Goal: Task Accomplishment & Management: Use online tool/utility

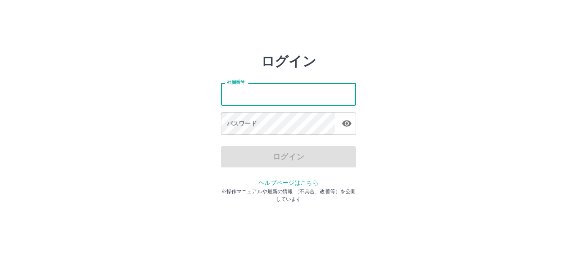
drag, startPoint x: 0, startPoint y: 0, endPoint x: 238, endPoint y: 91, distance: 255.1
click at [238, 91] on input "社員番号" at bounding box center [288, 94] width 135 height 22
type input "*******"
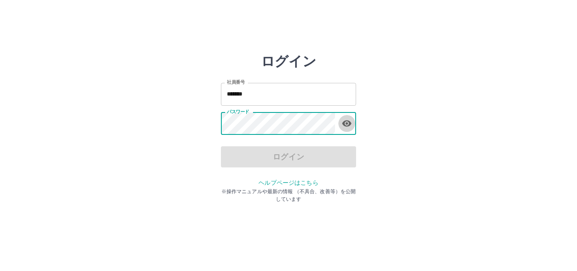
click at [344, 123] on icon "button" at bounding box center [346, 123] width 9 height 6
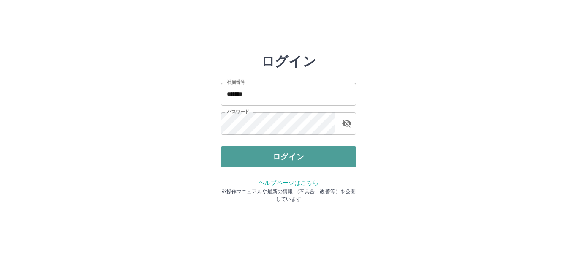
click at [349, 153] on button "ログイン" at bounding box center [288, 156] width 135 height 21
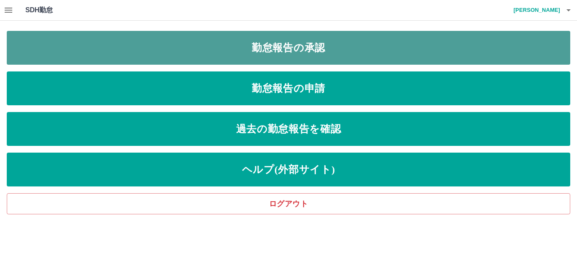
click at [349, 52] on link "勤怠報告の承認" at bounding box center [288, 48] width 563 height 34
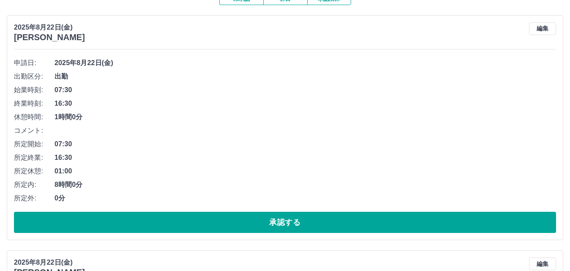
scroll to position [127, 0]
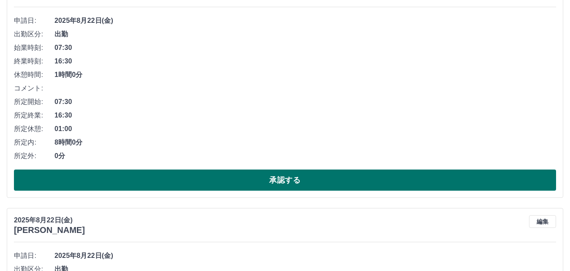
click at [212, 187] on button "承認する" at bounding box center [285, 179] width 542 height 21
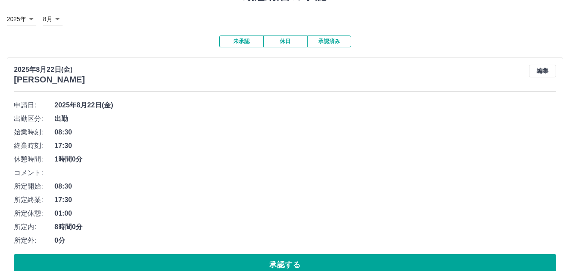
scroll to position [84, 0]
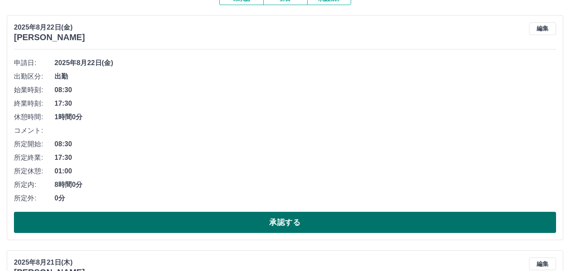
click at [252, 226] on button "承認する" at bounding box center [285, 222] width 542 height 21
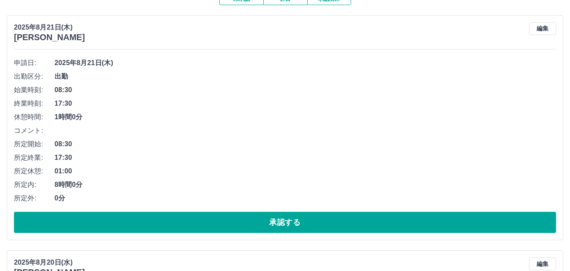
click at [252, 226] on button "承認する" at bounding box center [285, 222] width 542 height 21
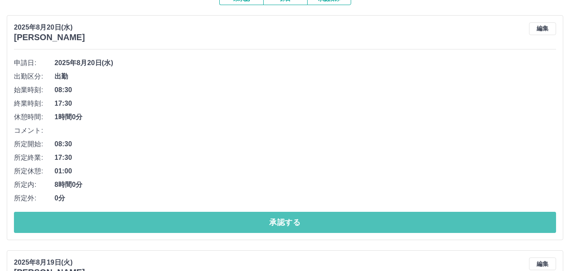
click at [252, 226] on button "承認する" at bounding box center [285, 222] width 542 height 21
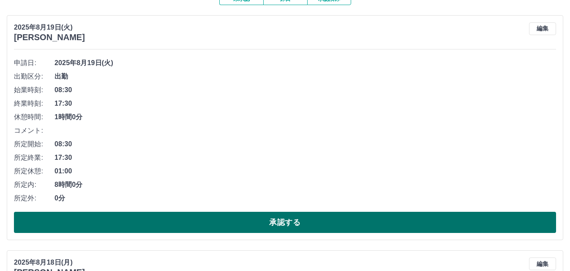
click at [250, 224] on button "承認する" at bounding box center [285, 222] width 542 height 21
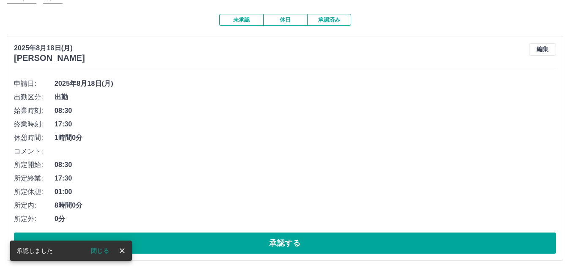
scroll to position [65, 0]
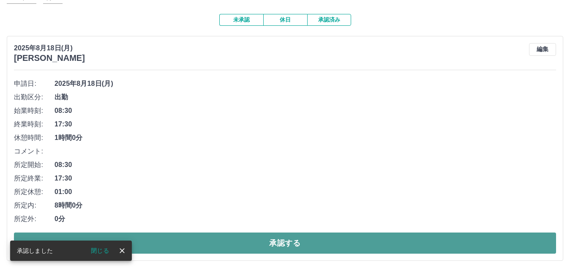
click at [239, 245] on button "承認する" at bounding box center [285, 242] width 542 height 21
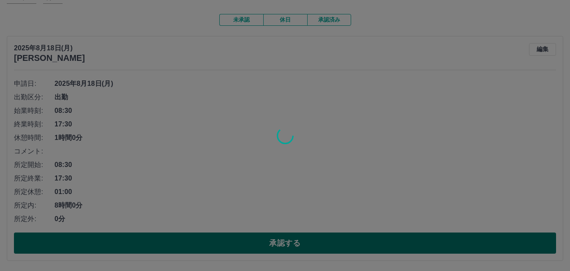
scroll to position [0, 0]
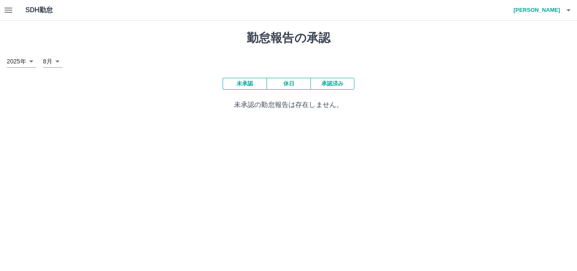
click at [329, 86] on button "承認済み" at bounding box center [332, 84] width 44 height 12
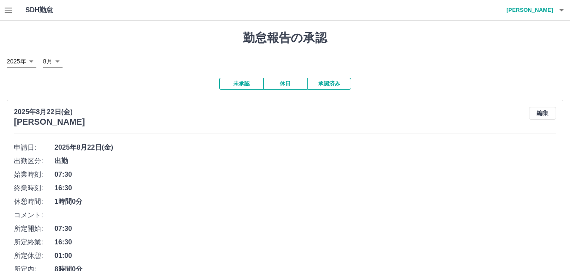
click at [237, 82] on button "未承認" at bounding box center [241, 84] width 44 height 12
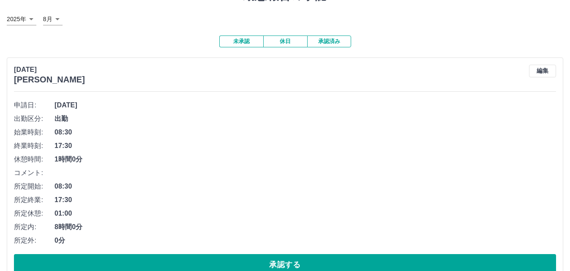
scroll to position [84, 0]
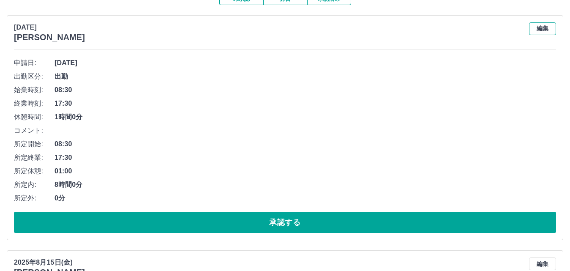
click at [548, 31] on button "編集" at bounding box center [542, 28] width 27 height 13
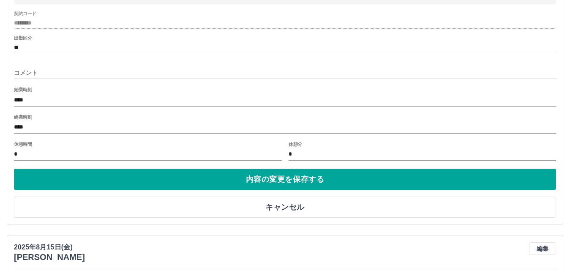
scroll to position [253, 0]
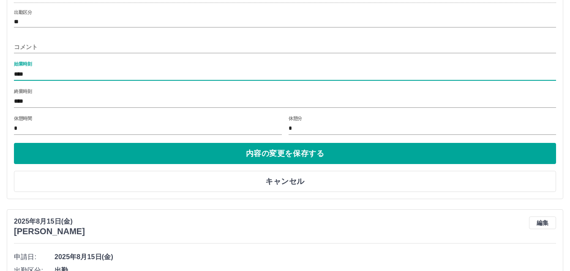
click at [21, 75] on input "****" at bounding box center [285, 74] width 542 height 12
type input "****"
click at [19, 101] on input "****" at bounding box center [285, 101] width 542 height 12
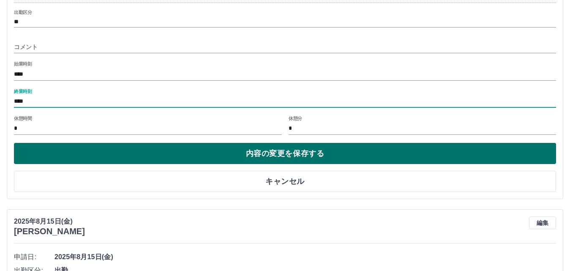
type input "****"
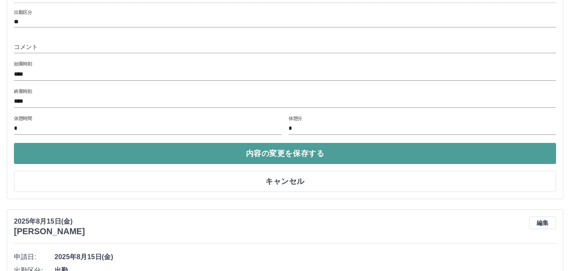
click at [158, 161] on button "内容の変更を保存する" at bounding box center [285, 153] width 542 height 21
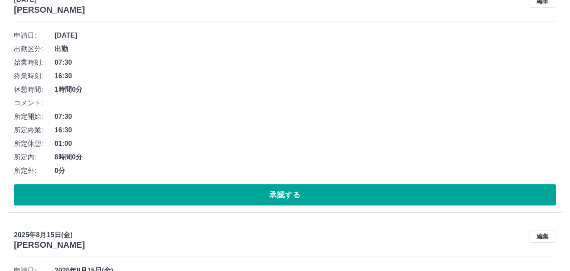
scroll to position [127, 0]
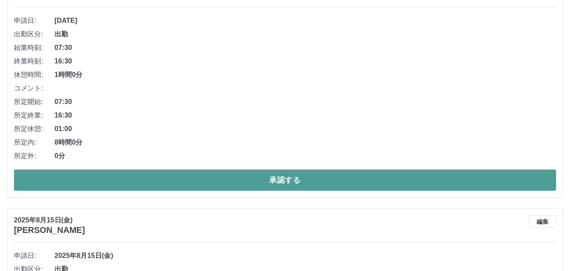
click at [207, 187] on button "承認する" at bounding box center [285, 179] width 542 height 21
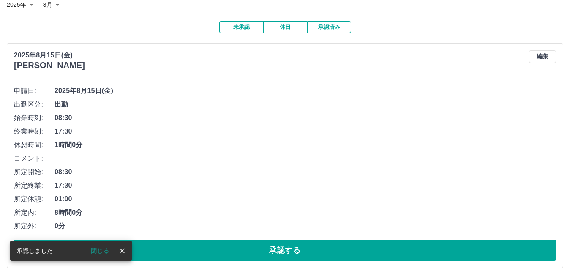
scroll to position [65, 0]
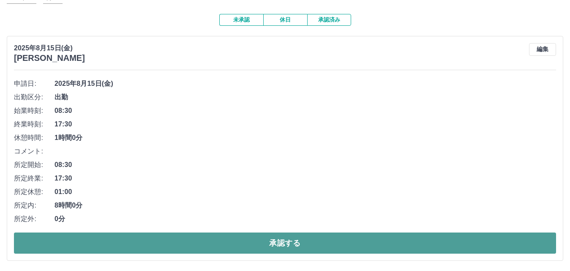
click at [277, 249] on button "承認する" at bounding box center [285, 242] width 542 height 21
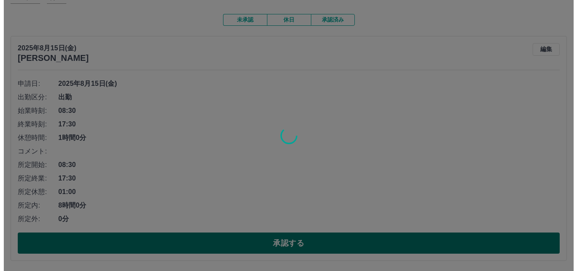
scroll to position [0, 0]
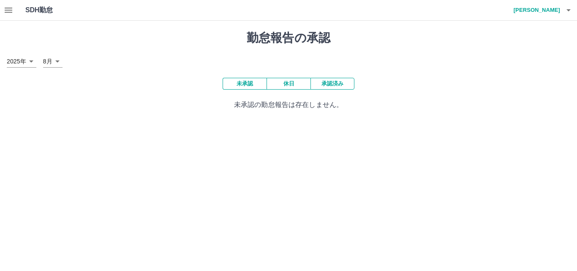
click at [566, 14] on icon "button" at bounding box center [568, 10] width 10 height 10
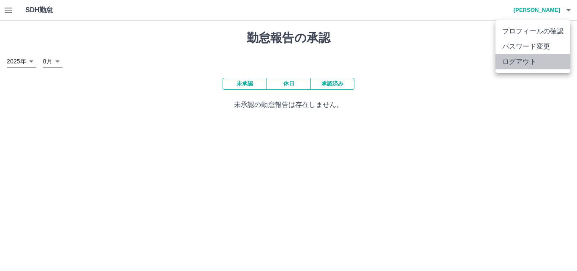
click at [527, 63] on li "ログアウト" at bounding box center [532, 61] width 75 height 15
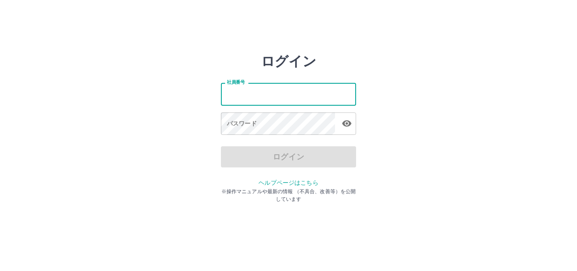
click at [274, 103] on input "社員番号" at bounding box center [288, 94] width 135 height 22
click at [343, 123] on icon "button" at bounding box center [346, 123] width 9 height 6
type input "*******"
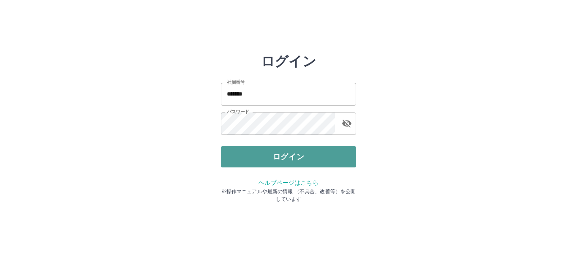
click at [340, 163] on button "ログイン" at bounding box center [288, 156] width 135 height 21
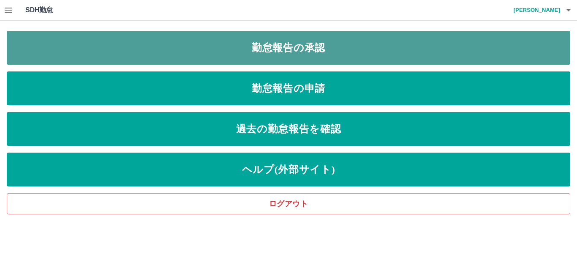
click at [351, 60] on link "勤怠報告の承認" at bounding box center [288, 48] width 563 height 34
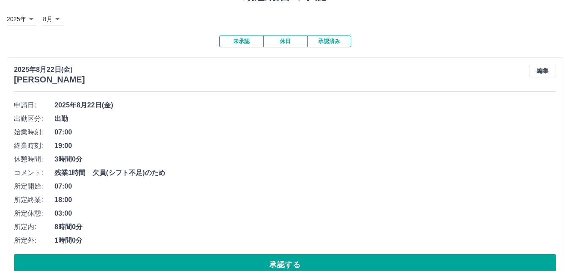
scroll to position [84, 0]
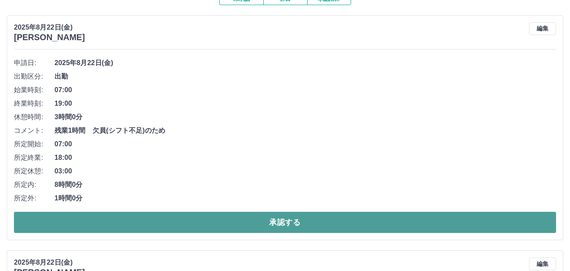
click at [182, 226] on button "承認する" at bounding box center [285, 222] width 542 height 21
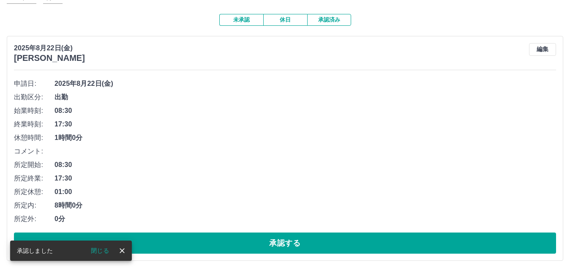
scroll to position [65, 0]
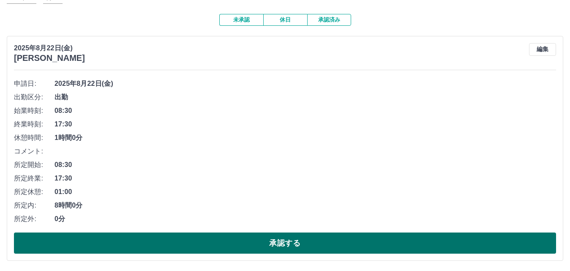
click at [216, 245] on button "承認する" at bounding box center [285, 242] width 542 height 21
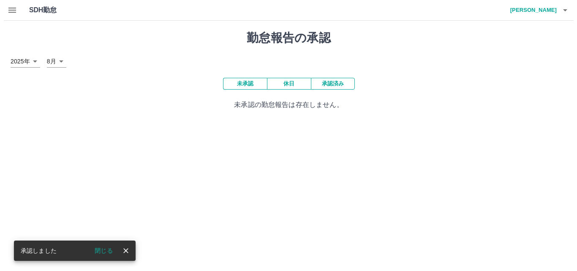
scroll to position [0, 0]
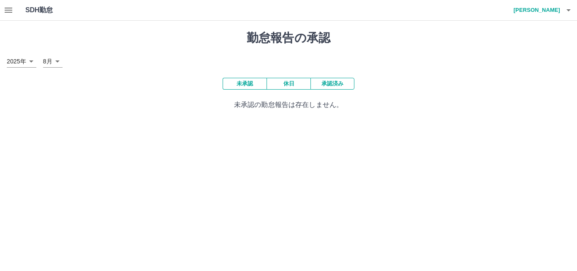
click at [343, 83] on button "承認済み" at bounding box center [332, 84] width 44 height 12
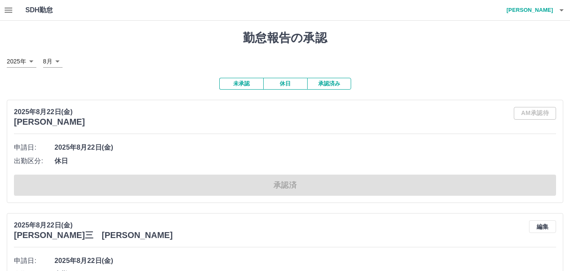
click at [231, 84] on button "未承認" at bounding box center [241, 84] width 44 height 12
